Goal: Task Accomplishment & Management: Manage account settings

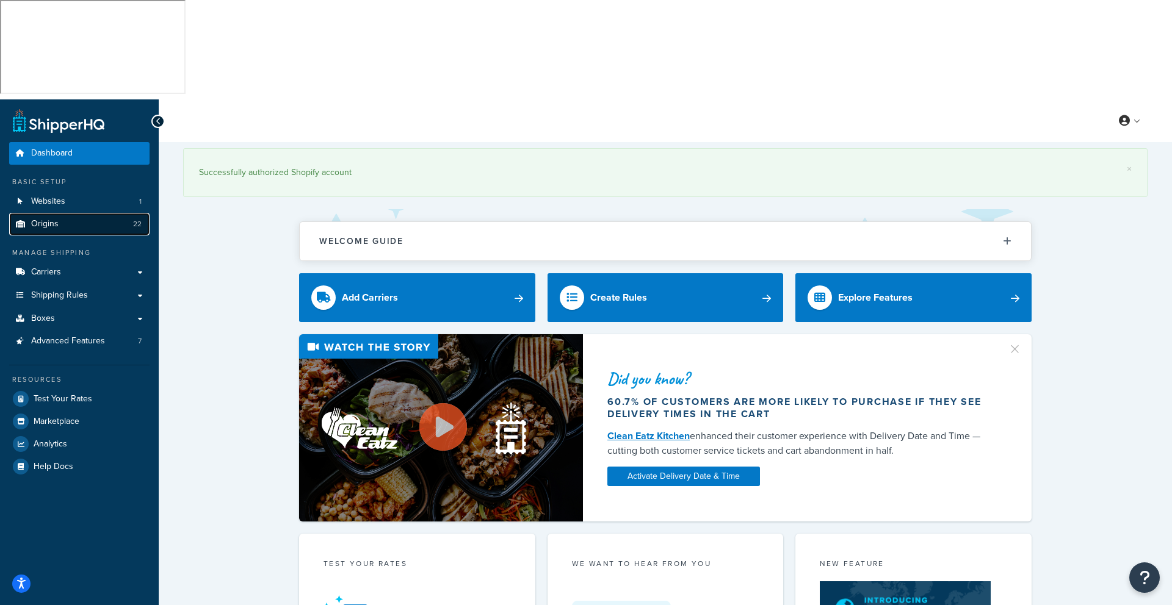
click at [42, 219] on span "Origins" at bounding box center [44, 224] width 27 height 10
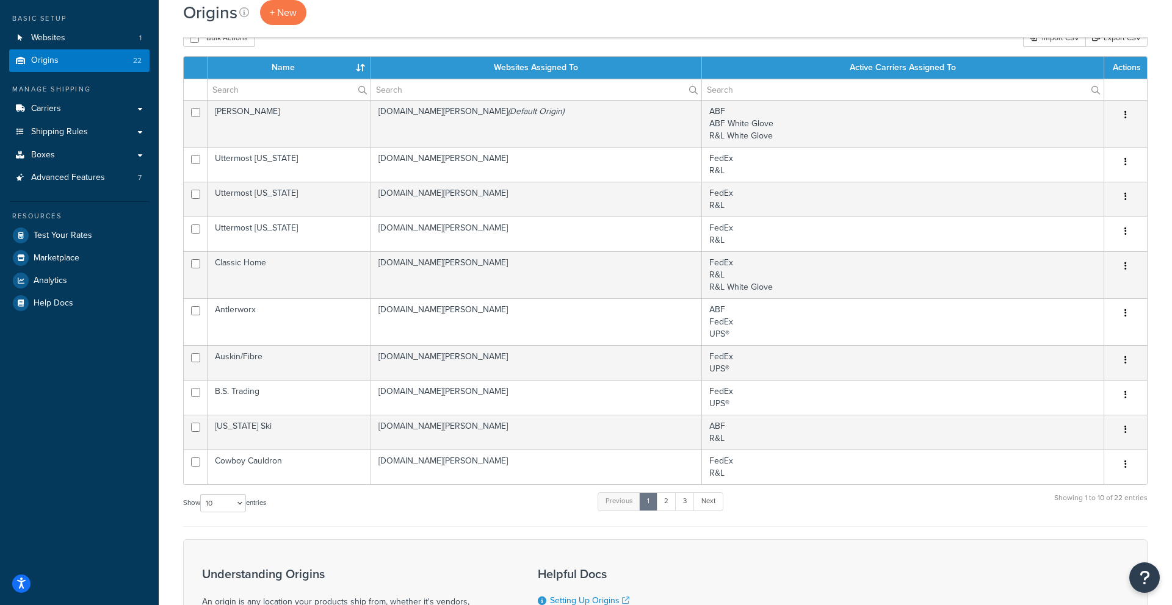
scroll to position [165, 0]
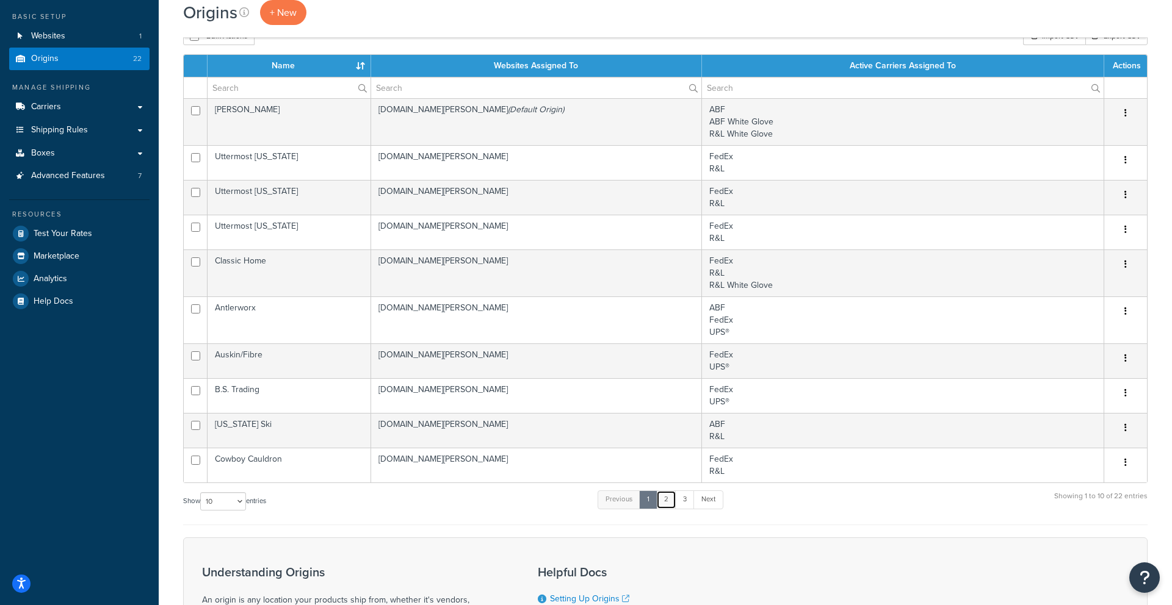
click at [667, 491] on link "2" at bounding box center [666, 500] width 20 height 18
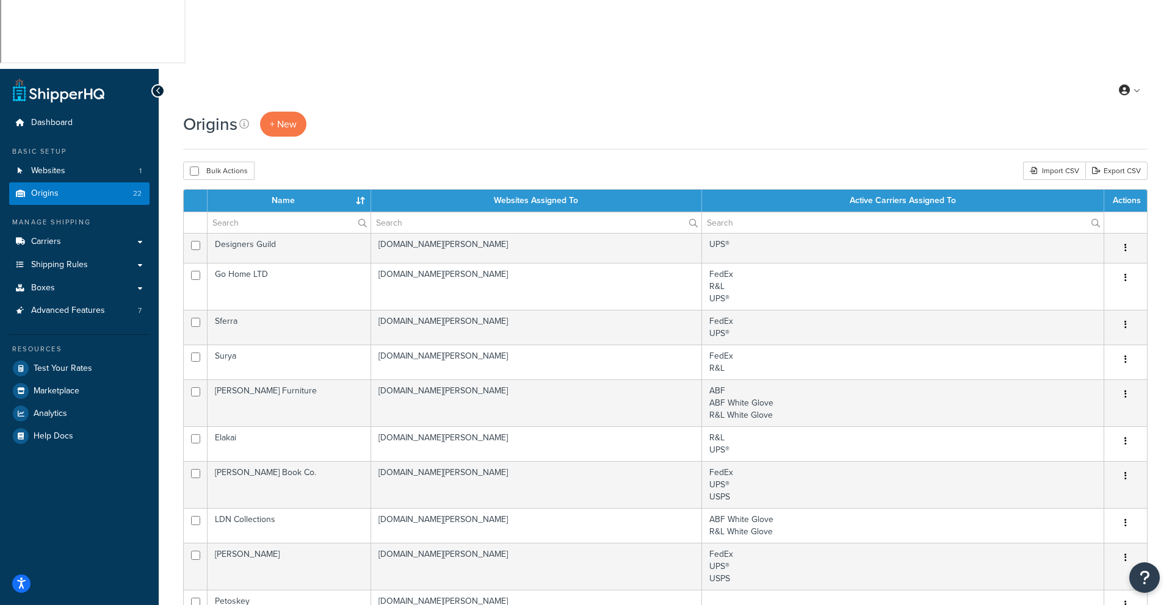
scroll to position [29, 0]
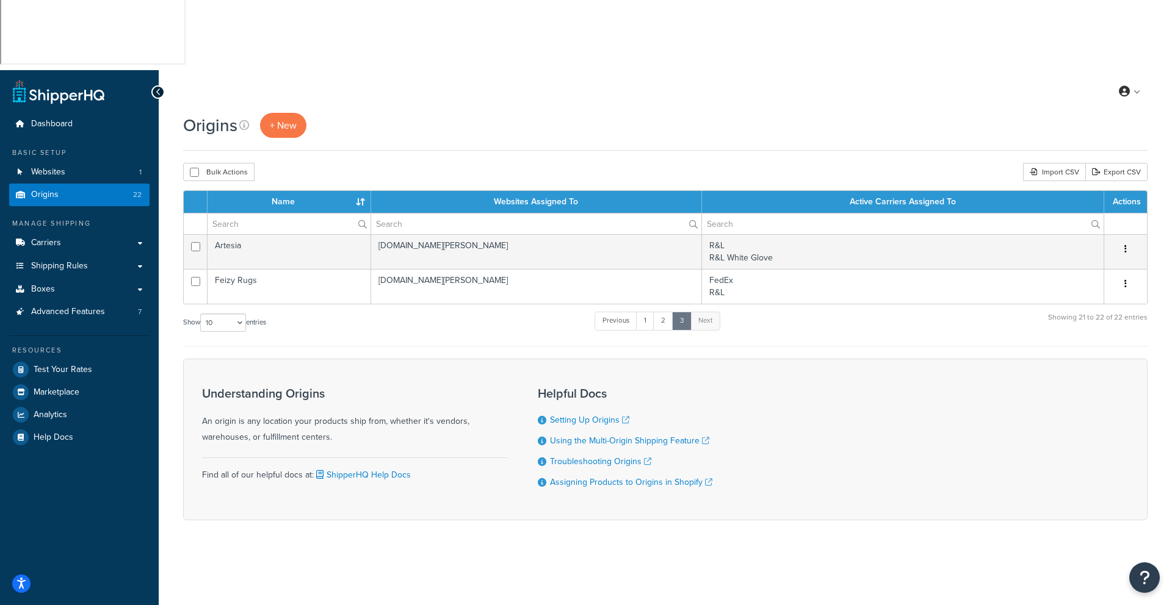
scroll to position [0, 0]
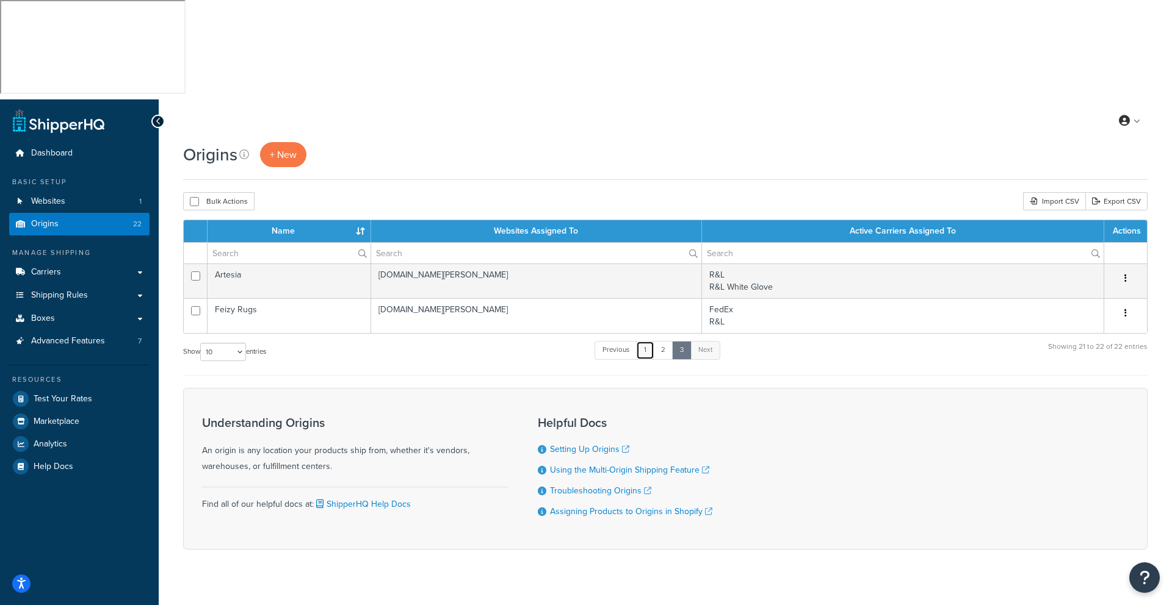
click at [649, 341] on link "1" at bounding box center [645, 350] width 18 height 18
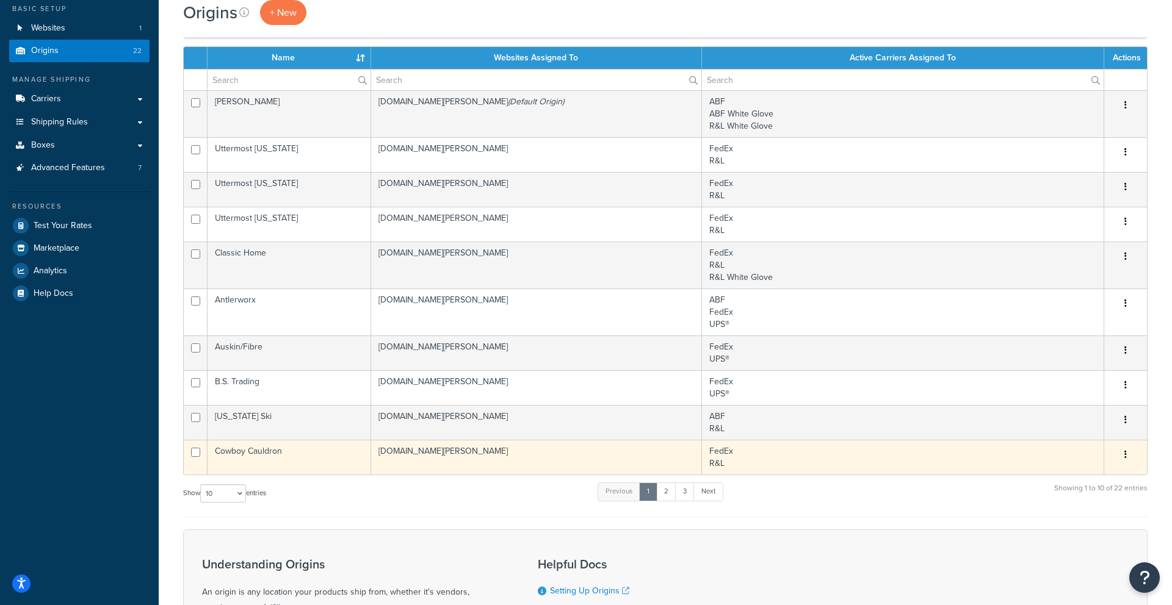
scroll to position [178, 0]
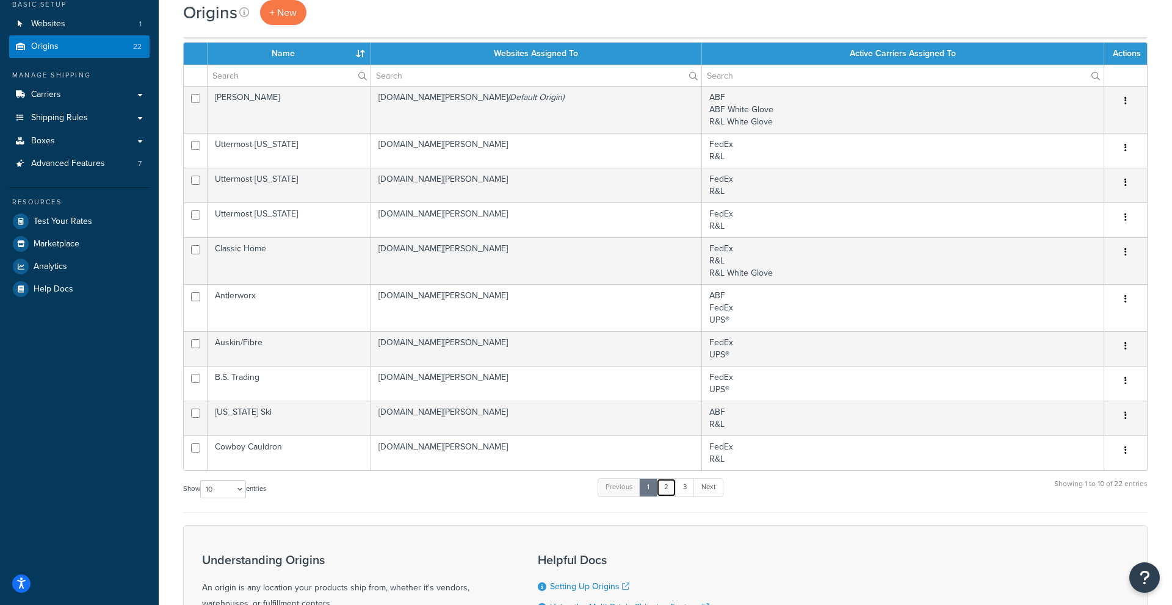
click at [670, 479] on link "2" at bounding box center [666, 488] width 20 height 18
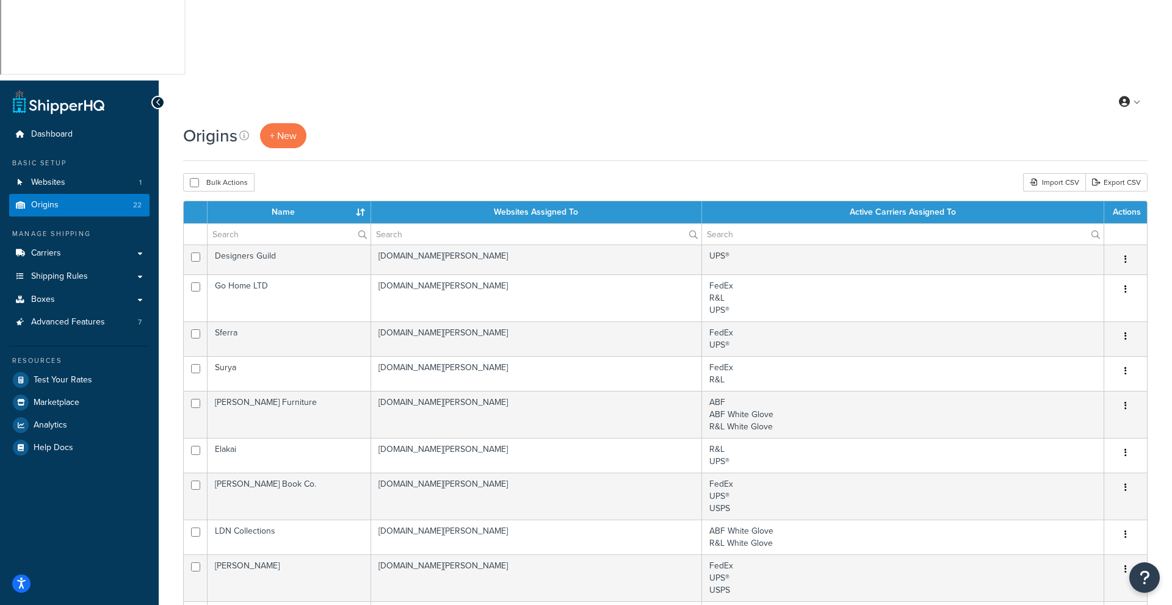
scroll to position [18, 0]
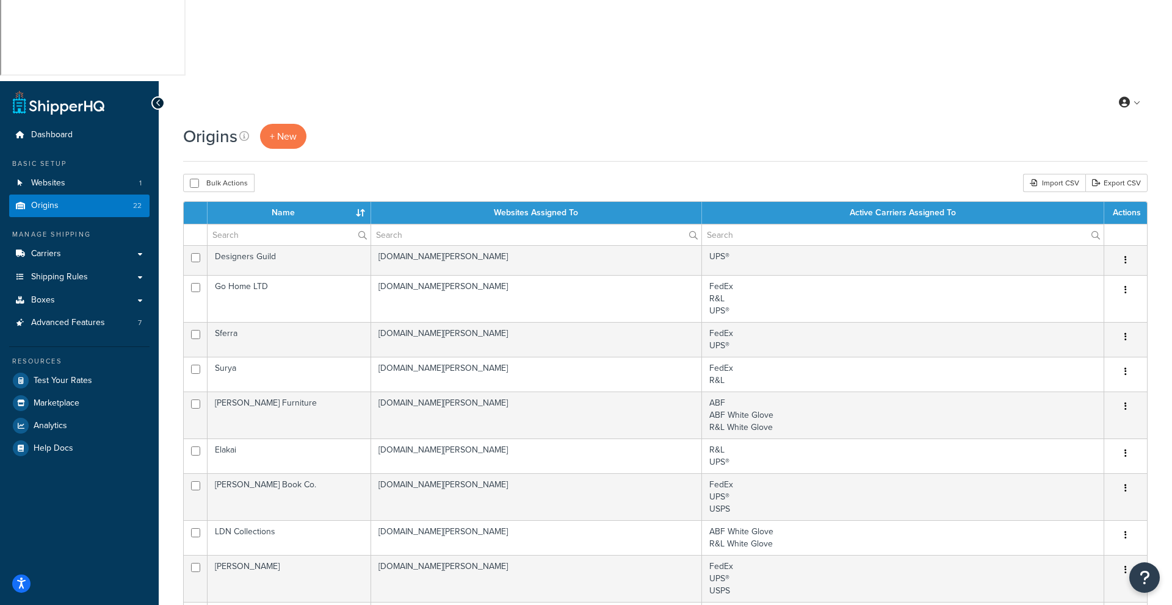
click at [306, 124] on div "+ New" at bounding box center [283, 136] width 46 height 25
click at [296, 129] on span "+ New" at bounding box center [283, 136] width 27 height 14
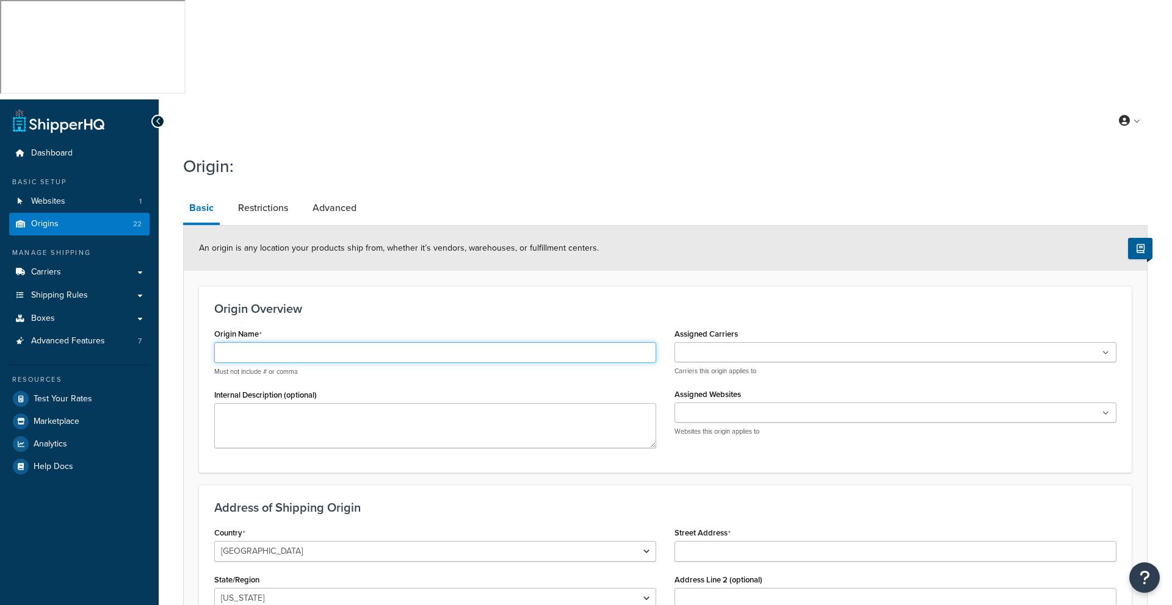
click at [248, 342] on input "Origin Name" at bounding box center [435, 352] width 442 height 21
type input "Phillips Collection"
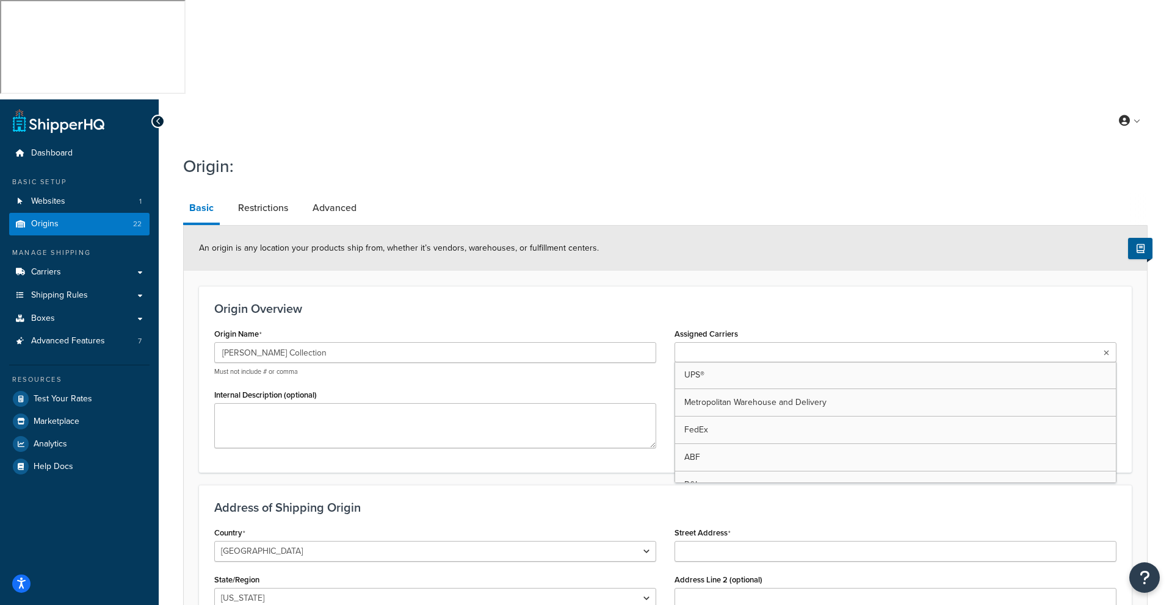
click at [712, 347] on input "Assigned Carriers" at bounding box center [732, 353] width 108 height 13
type input "R"
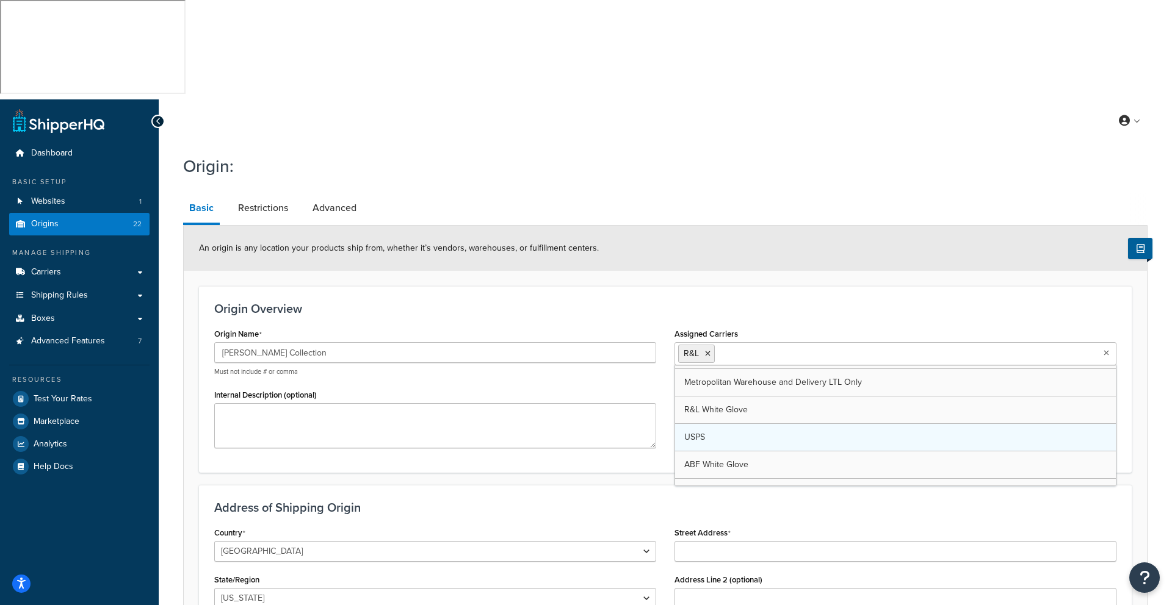
scroll to position [98, 0]
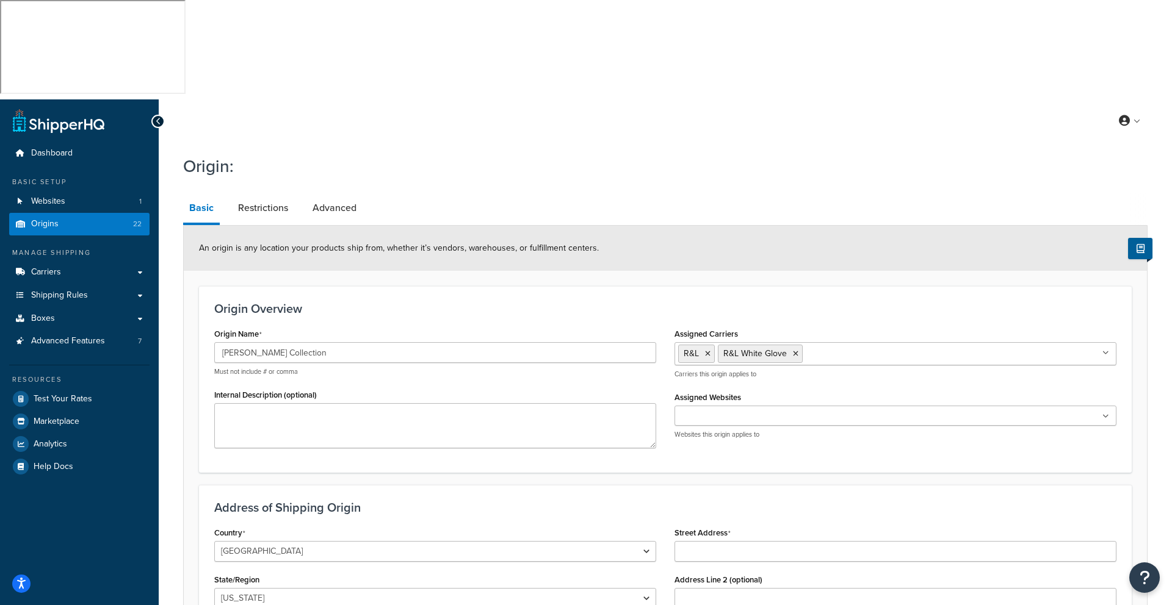
click at [674, 286] on div "Origin Overview Origin Name Phillips Collection Must not include # or comma Int…" at bounding box center [665, 379] width 933 height 186
click at [708, 410] on input "Assigned Websites" at bounding box center [732, 416] width 108 height 13
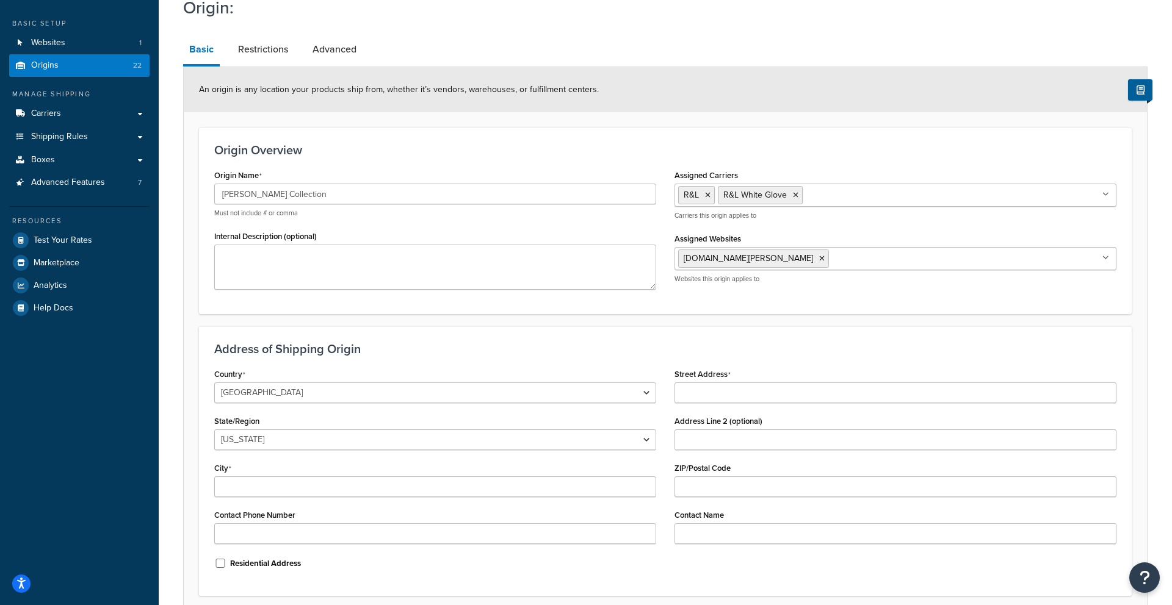
scroll to position [162, 0]
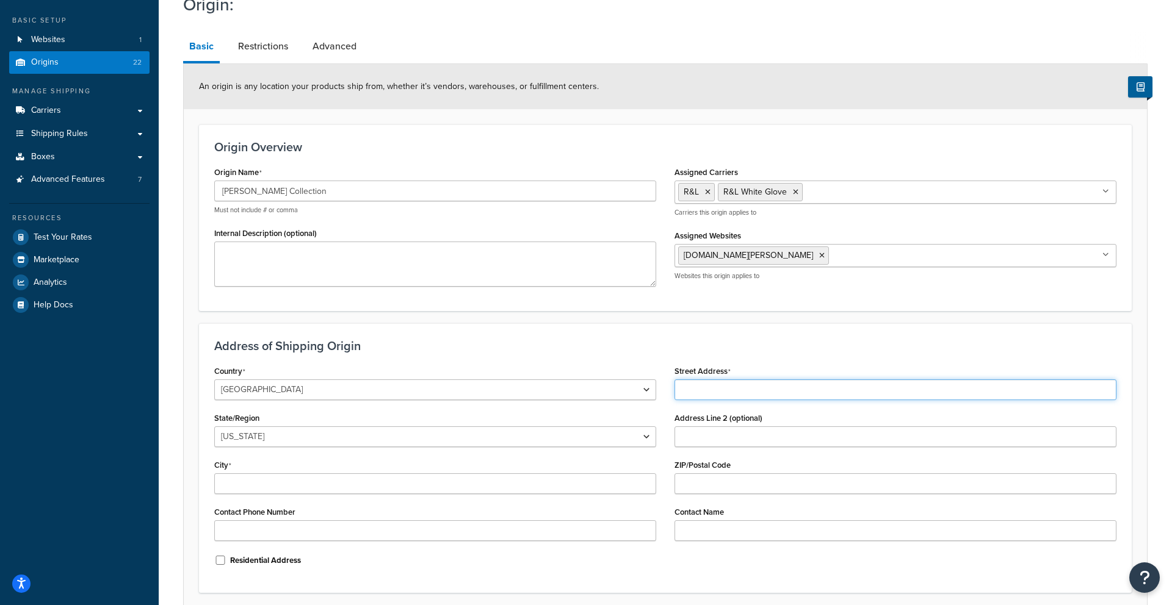
click at [692, 380] on input "Street Address" at bounding box center [895, 390] width 442 height 21
type input "916 Finch Ave."
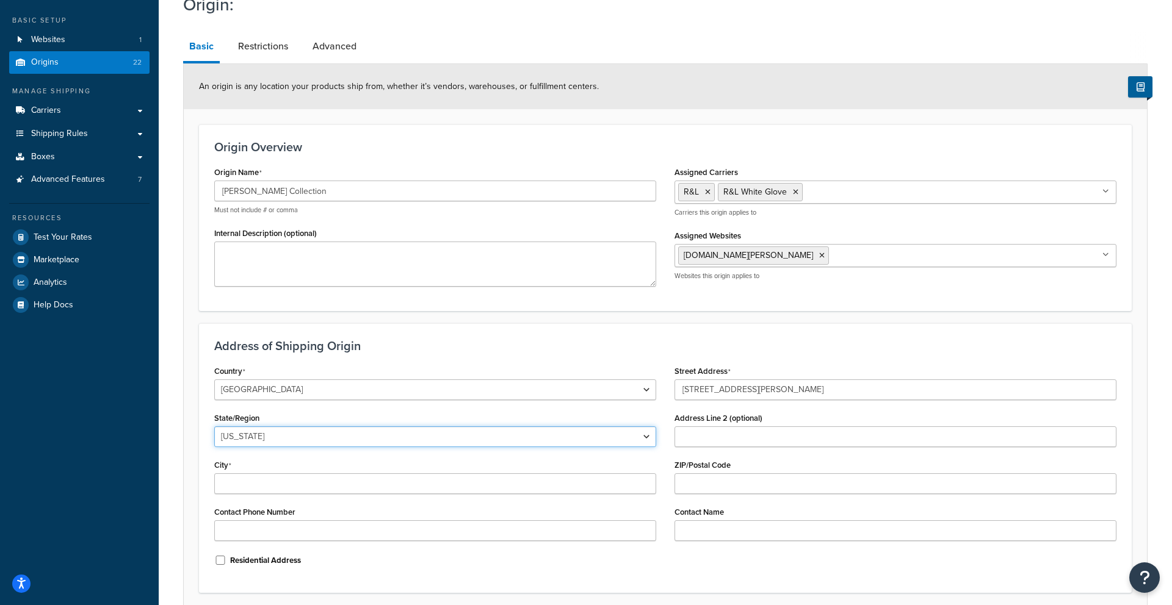
click at [328, 427] on select "Alabama Alaska American Samoa Arizona Arkansas Armed Forces Americas Armed Forc…" at bounding box center [435, 437] width 442 height 21
click at [214, 427] on select "Alabama Alaska American Samoa Arizona Arkansas Armed Forces Americas Armed Forc…" at bounding box center [435, 437] width 442 height 21
click at [286, 427] on select "Alabama Alaska American Samoa Arizona Arkansas Armed Forces Americas Armed Forc…" at bounding box center [435, 437] width 442 height 21
select select "33"
click at [214, 427] on select "Alabama Alaska American Samoa Arizona Arkansas Armed Forces Americas Armed Forc…" at bounding box center [435, 437] width 442 height 21
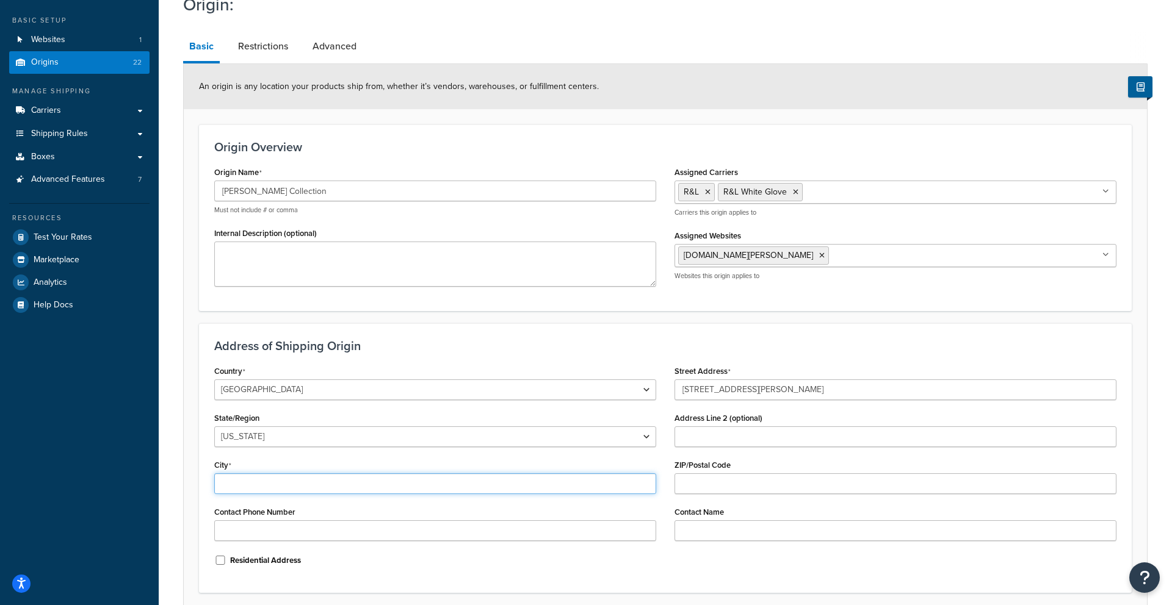
click at [220, 474] on input "City" at bounding box center [435, 484] width 442 height 21
type input "High Point"
click at [743, 474] on input "ZIP/Postal Code" at bounding box center [895, 484] width 442 height 21
type input "27263"
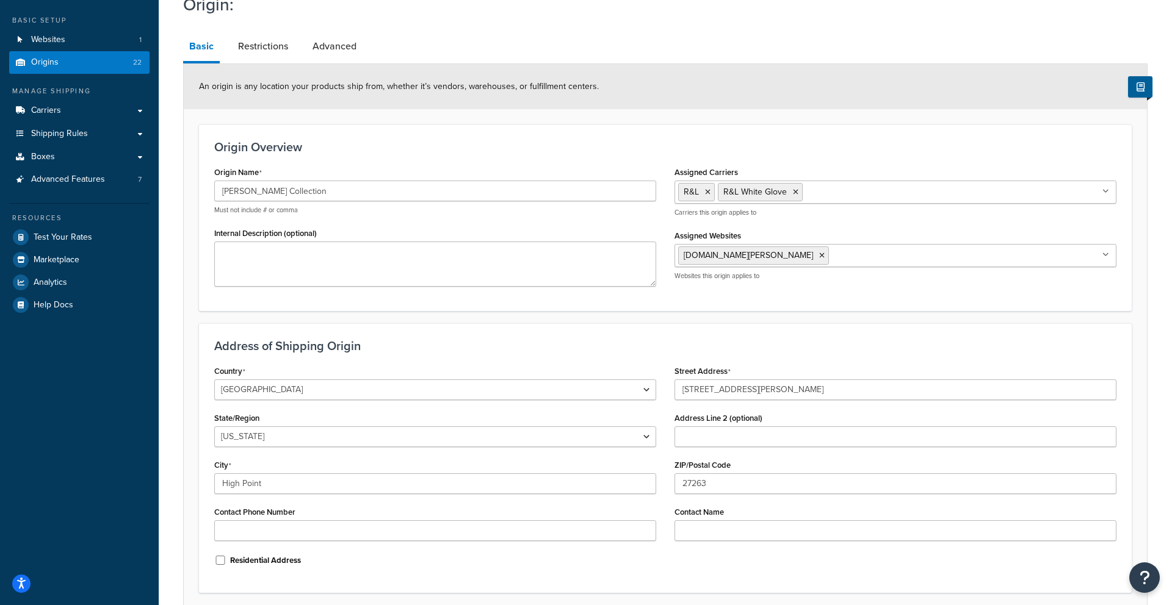
scroll to position [0, 0]
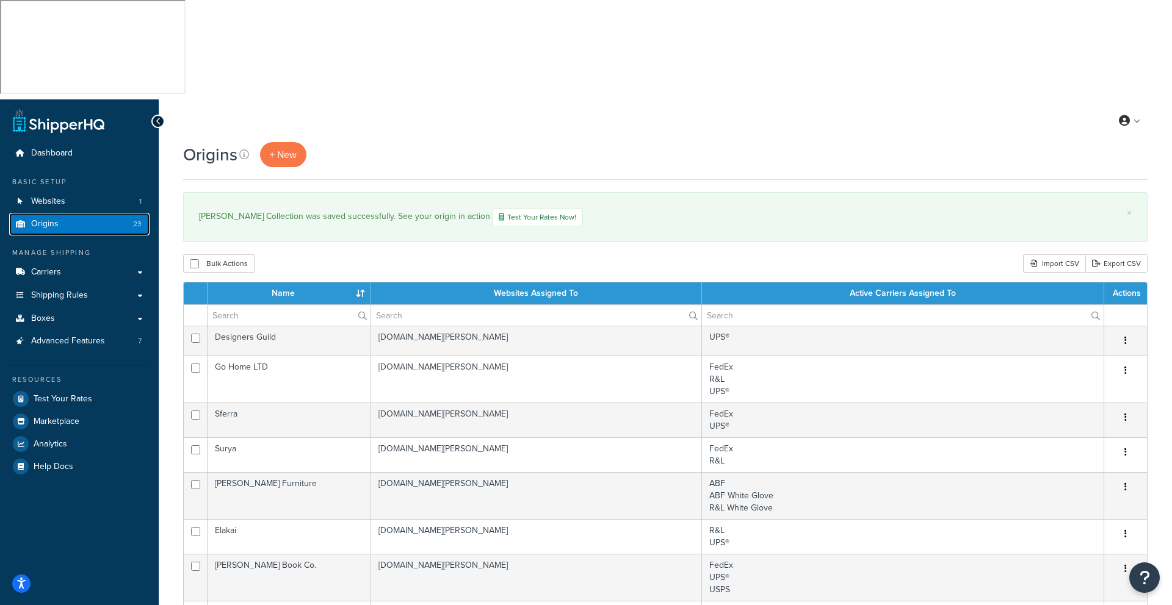
click at [49, 219] on span "Origins" at bounding box center [44, 224] width 27 height 10
